Goal: Information Seeking & Learning: Learn about a topic

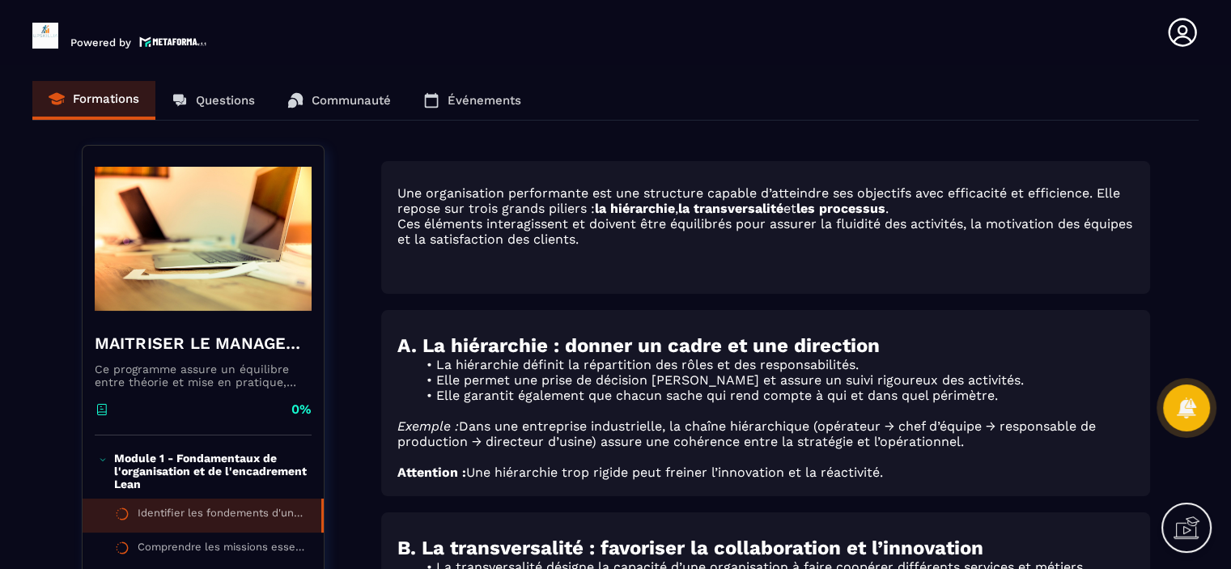
click at [1184, 35] on icon at bounding box center [1181, 32] width 28 height 28
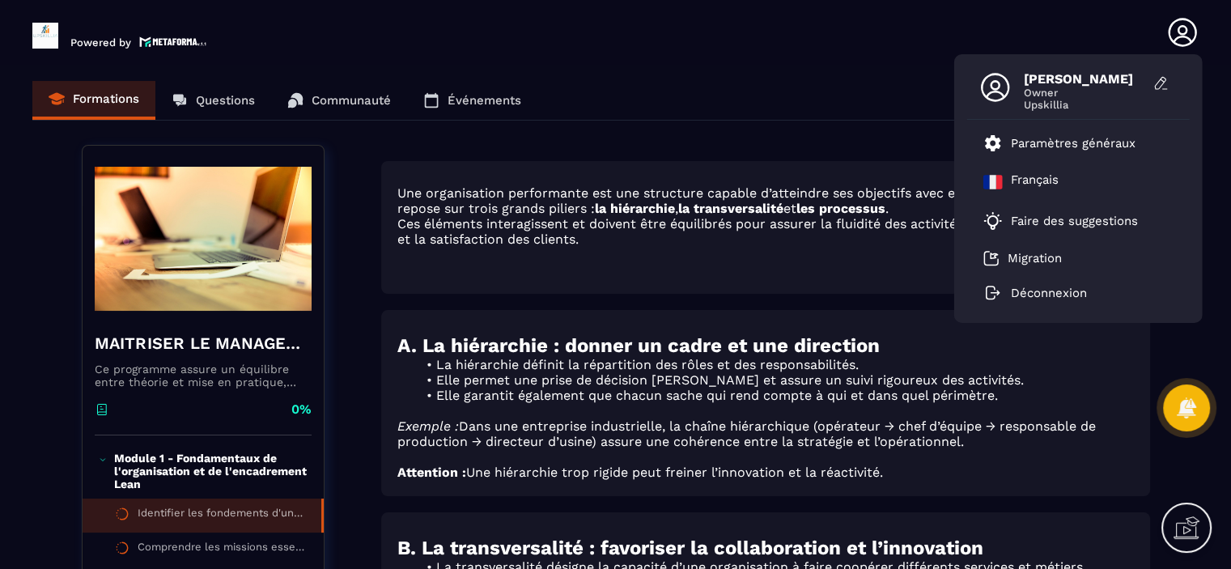
click at [767, 27] on header "Powered by [PERSON_NAME] Owner Upskillia Paramètres généraux [DEMOGRAPHIC_DATA]…" at bounding box center [615, 32] width 1231 height 65
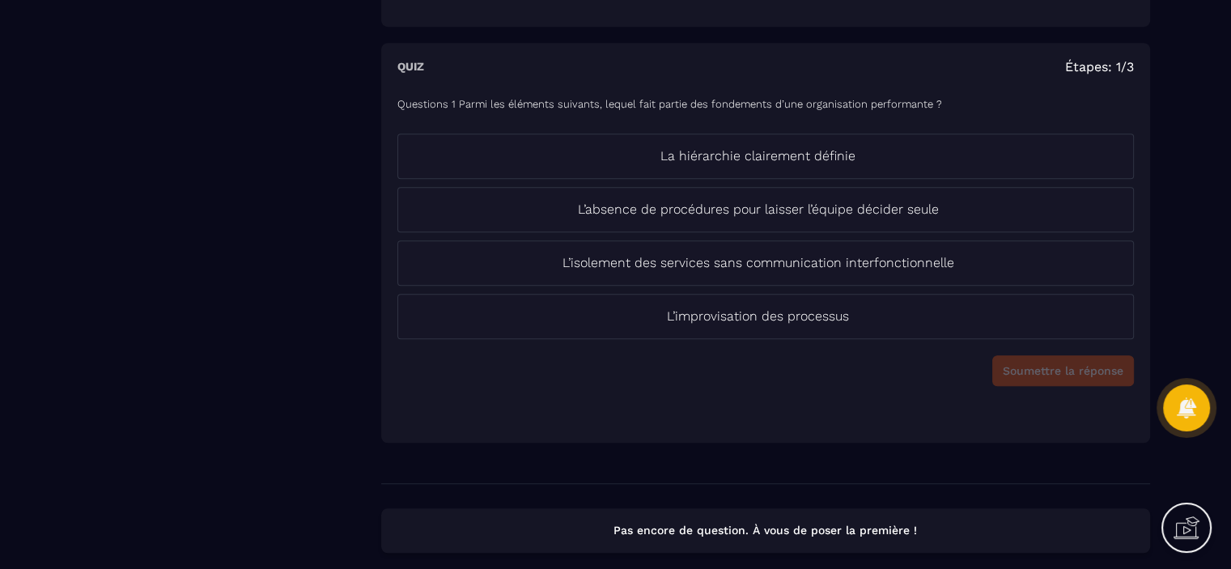
scroll to position [1315, 0]
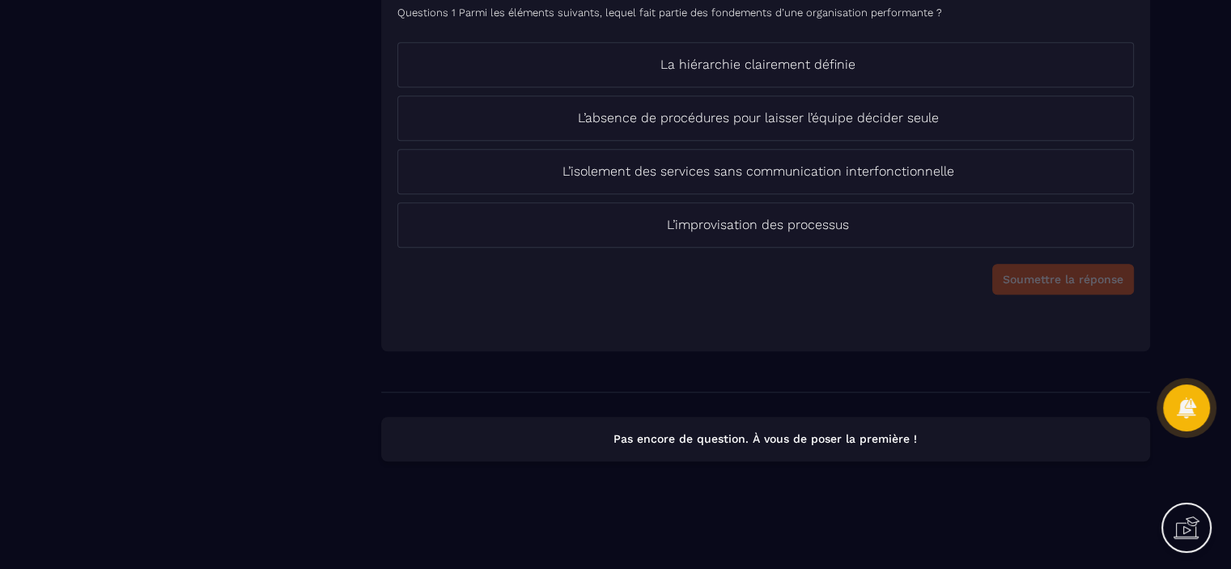
click at [755, 443] on p "Pas encore de question. À vous de poser la première !" at bounding box center [765, 438] width 739 height 15
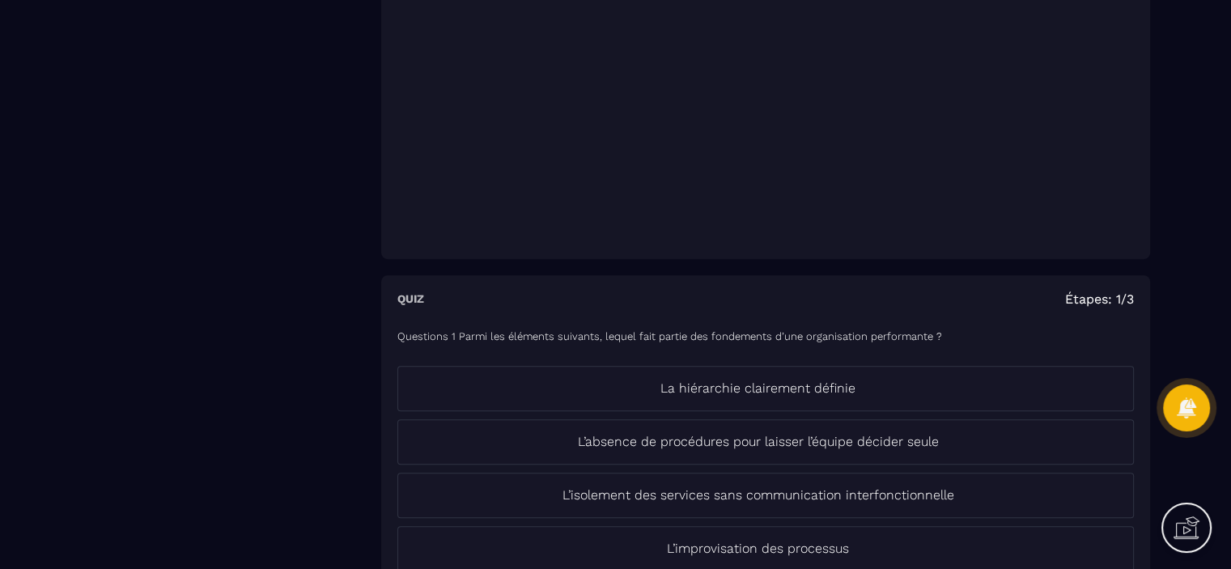
scroll to position [993, 0]
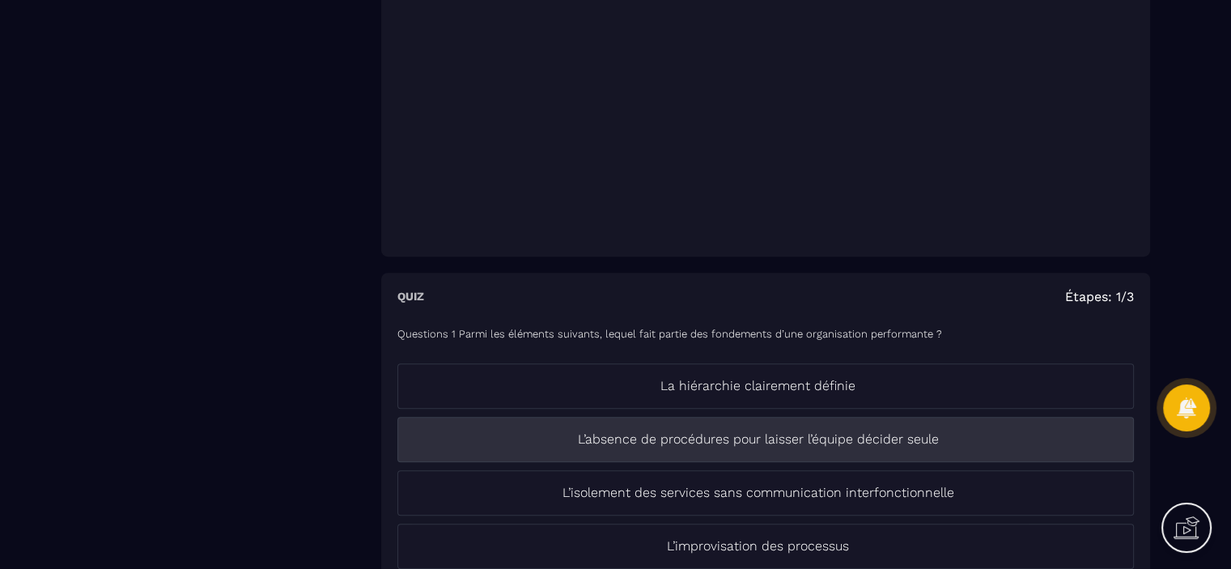
click at [741, 436] on p "L’absence de procédures pour laisser l’équipe décider seule" at bounding box center [758, 439] width 720 height 19
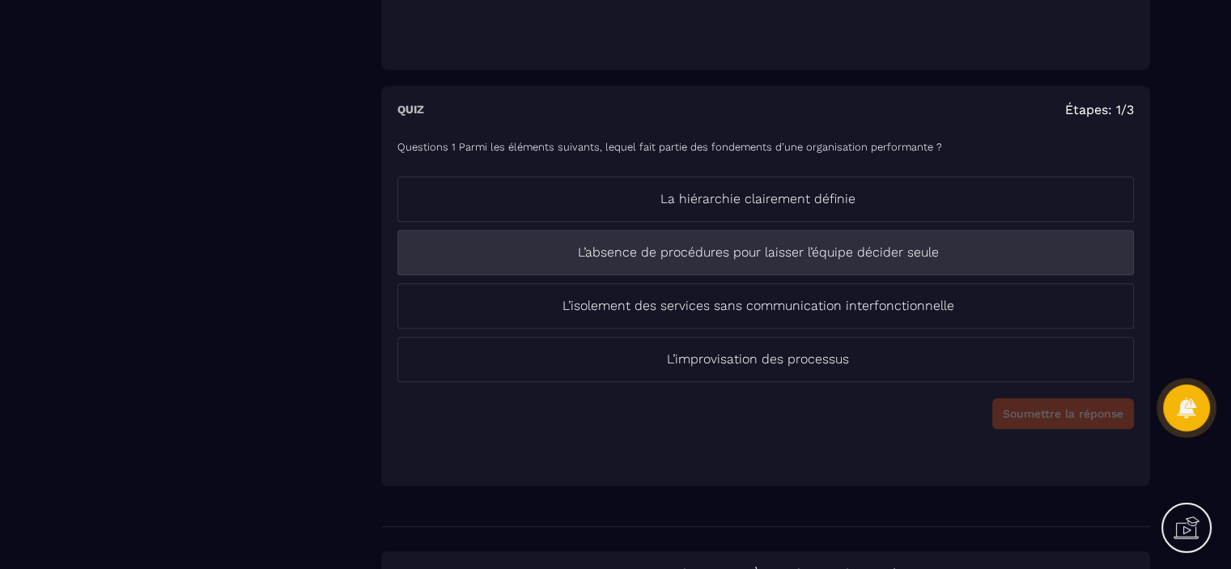
scroll to position [1200, 0]
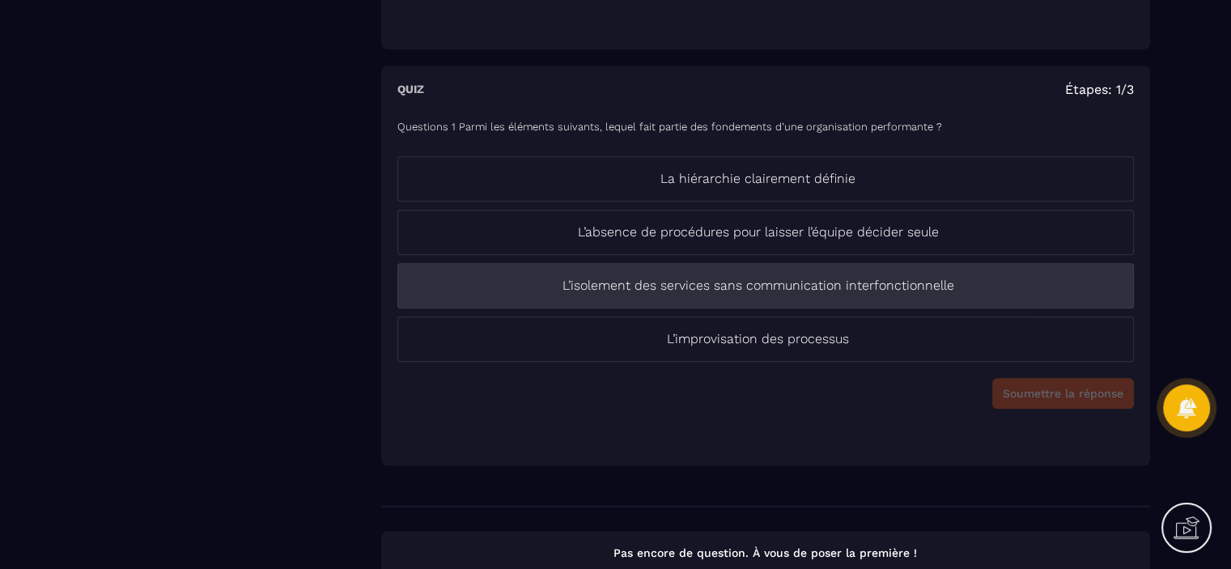
click at [734, 298] on li "L’isolement des services sans communication interfonctionnelle" at bounding box center [765, 285] width 736 height 45
click at [905, 294] on p "L’isolement des services sans communication interfonctionnelle" at bounding box center [758, 285] width 720 height 19
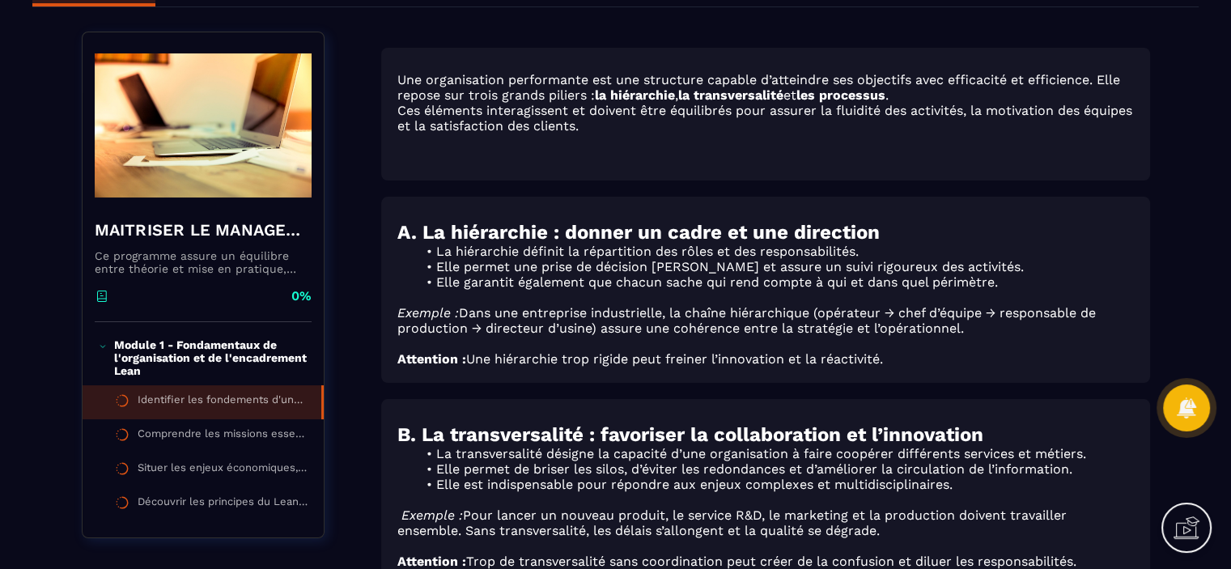
scroll to position [0, 0]
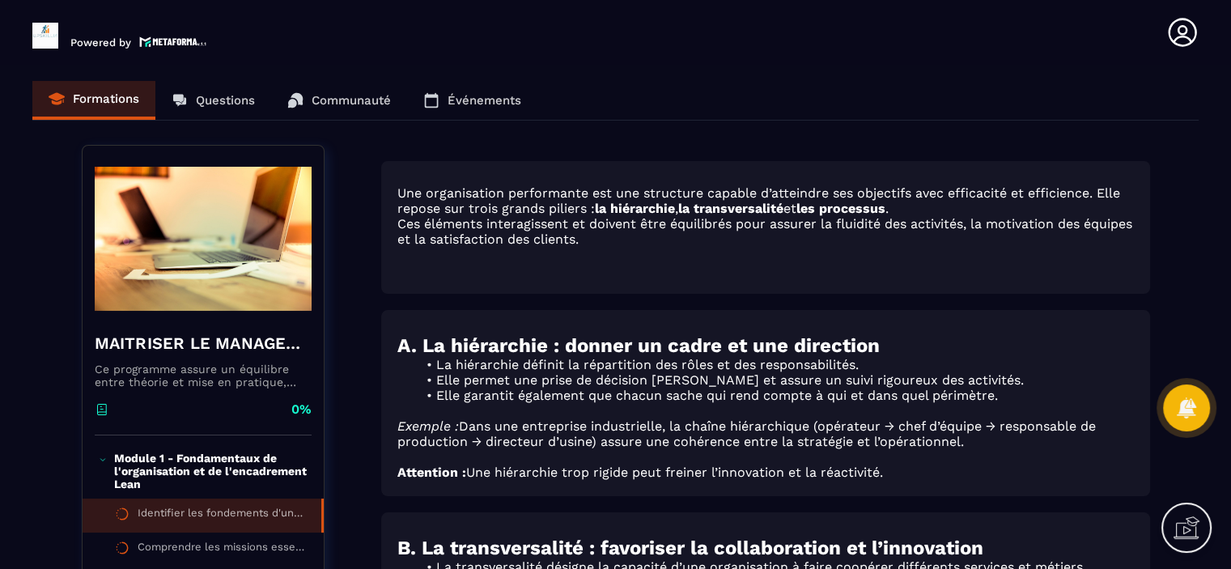
click at [451, 104] on div "Formations Questions Communauté Événements" at bounding box center [615, 101] width 1166 height 40
click at [491, 93] on div "Formations Questions Communauté Événements" at bounding box center [615, 101] width 1166 height 40
click at [492, 104] on div "Formations Questions Communauté Événements" at bounding box center [615, 101] width 1166 height 40
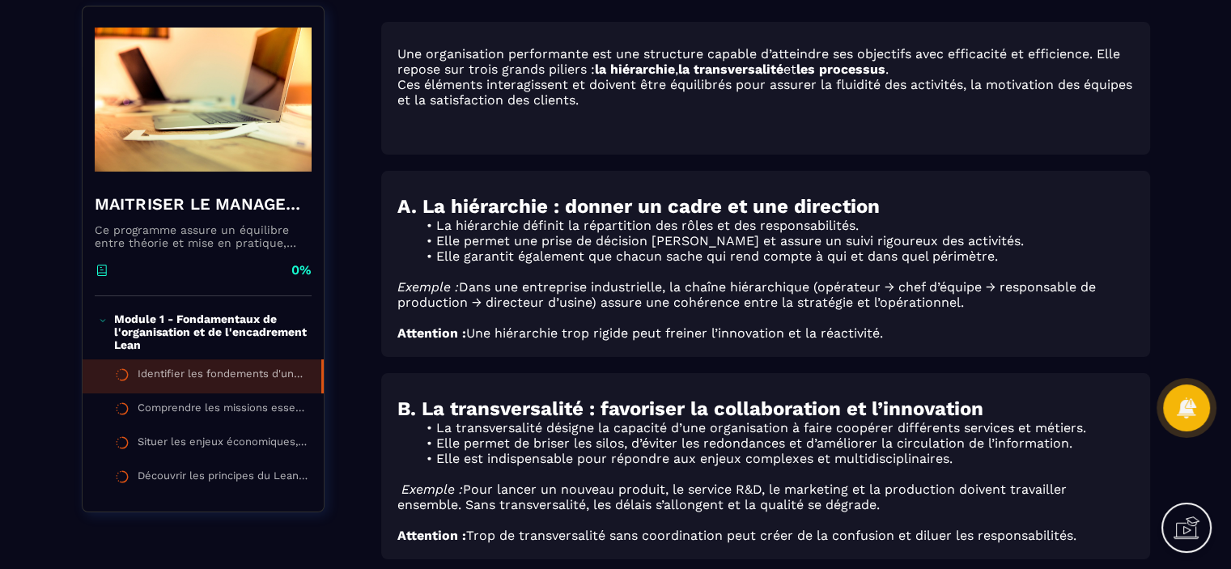
scroll to position [193, 0]
